Goal: Task Accomplishment & Management: Use online tool/utility

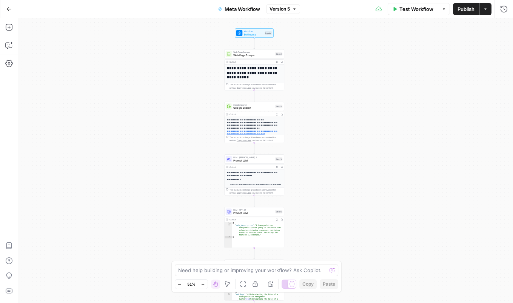
click at [10, 10] on icon "button" at bounding box center [8, 8] width 5 height 5
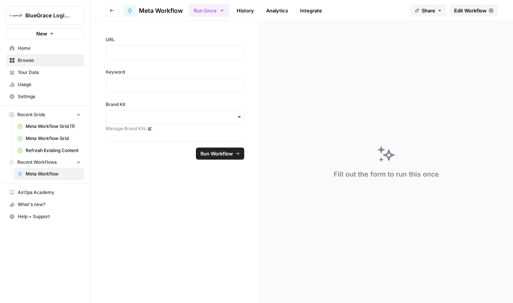
click at [27, 48] on span "Home" at bounding box center [49, 48] width 63 height 7
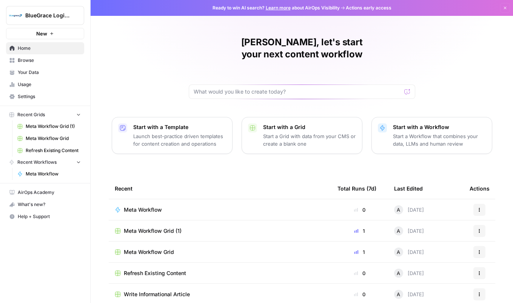
click at [505, 8] on icon "button" at bounding box center [505, 8] width 3 height 3
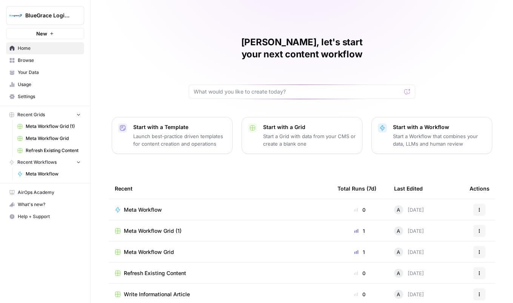
click at [62, 17] on span "BlueGrace Logistics" at bounding box center [48, 16] width 46 height 8
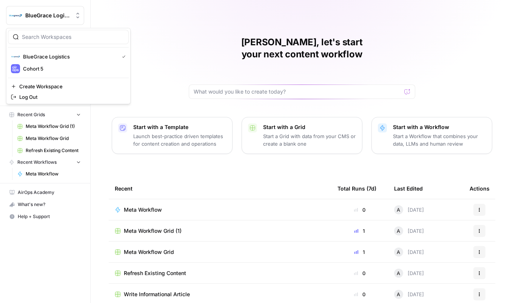
click at [175, 16] on div "Ashley, let's start your next content workflow Start with a Template Launch bes…" at bounding box center [302, 158] width 423 height 317
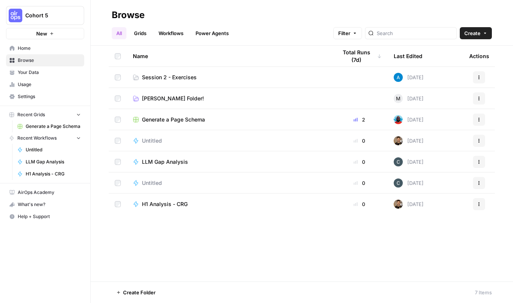
click at [25, 50] on span "Home" at bounding box center [49, 48] width 63 height 7
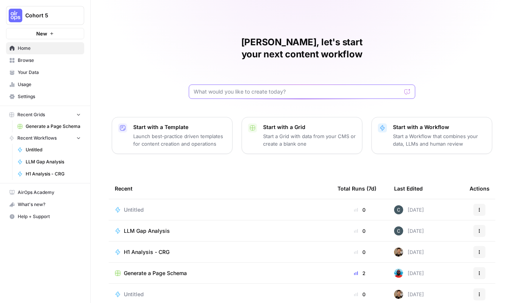
click at [236, 88] on input "text" at bounding box center [298, 92] width 208 height 8
type input "Given a brand kit input, create 5 FAQs that are based on my brands information …"
click button "Send" at bounding box center [408, 92] width 10 height 10
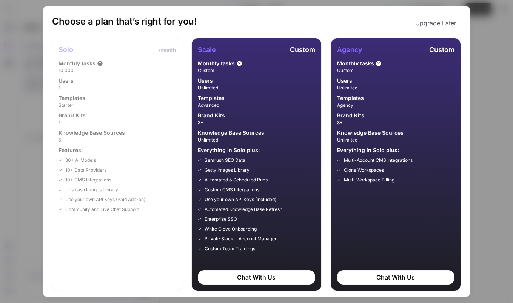
click at [431, 20] on button "Upgrade Later" at bounding box center [436, 22] width 50 height 15
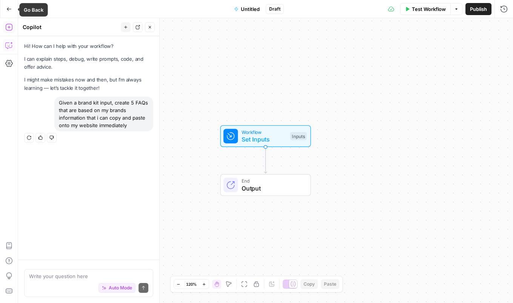
click at [10, 8] on icon "button" at bounding box center [8, 8] width 5 height 5
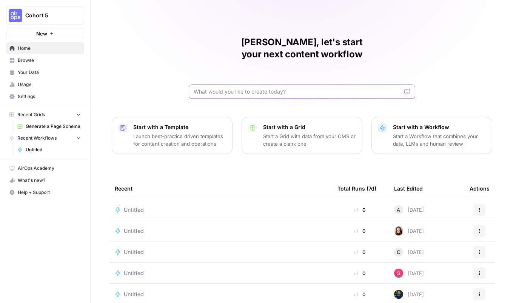
click at [251, 88] on input "text" at bounding box center [298, 92] width 208 height 8
click at [246, 88] on input "text" at bounding box center [298, 92] width 208 height 8
click at [128, 56] on div "Ashley, let's start your next content workflow Start with a Template Launch bes…" at bounding box center [302, 180] width 423 height 360
click at [36, 70] on span "Your Data" at bounding box center [49, 72] width 63 height 7
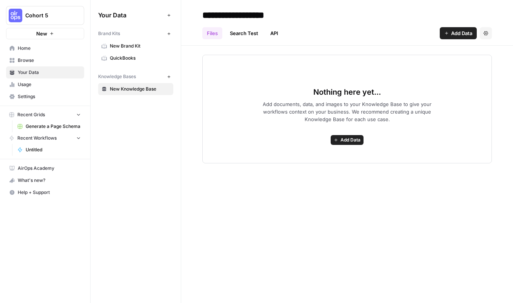
click at [47, 51] on span "Home" at bounding box center [49, 48] width 63 height 7
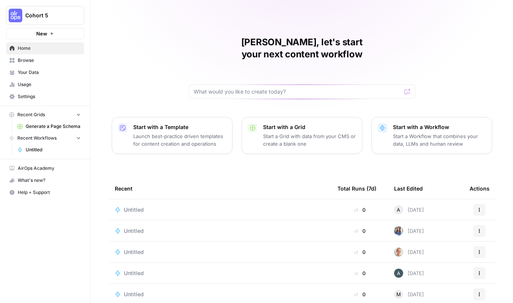
click at [40, 168] on span "AirOps Academy" at bounding box center [49, 168] width 63 height 7
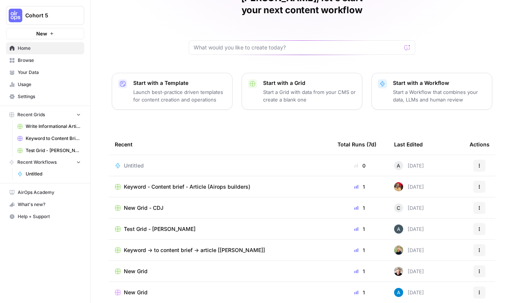
click at [124, 134] on div "Recent" at bounding box center [220, 144] width 211 height 21
click at [133, 134] on div "Recent" at bounding box center [220, 144] width 211 height 21
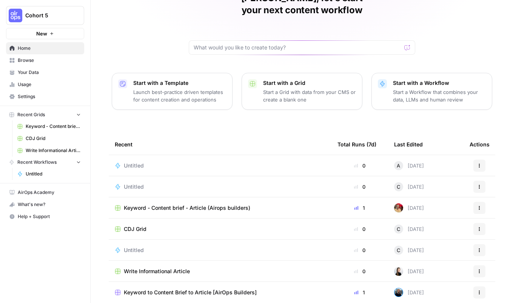
click at [142, 36] on div "Ashley, let's start your next content workflow Start with a Template Launch bes…" at bounding box center [302, 136] width 423 height 360
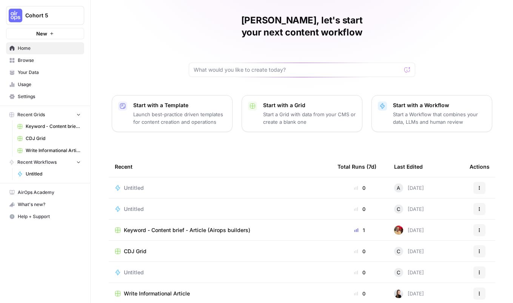
scroll to position [26, 0]
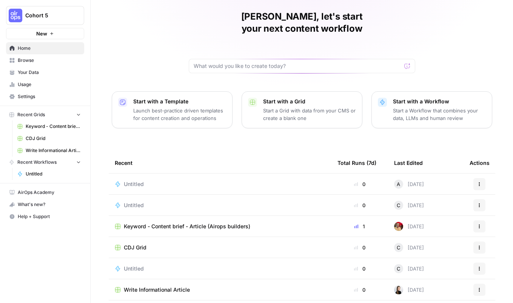
click at [129, 181] on span "Untitled" at bounding box center [134, 185] width 20 height 8
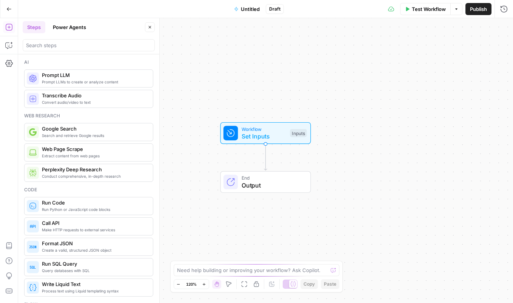
click at [8, 7] on icon "button" at bounding box center [8, 8] width 5 height 5
